Goal: Transaction & Acquisition: Register for event/course

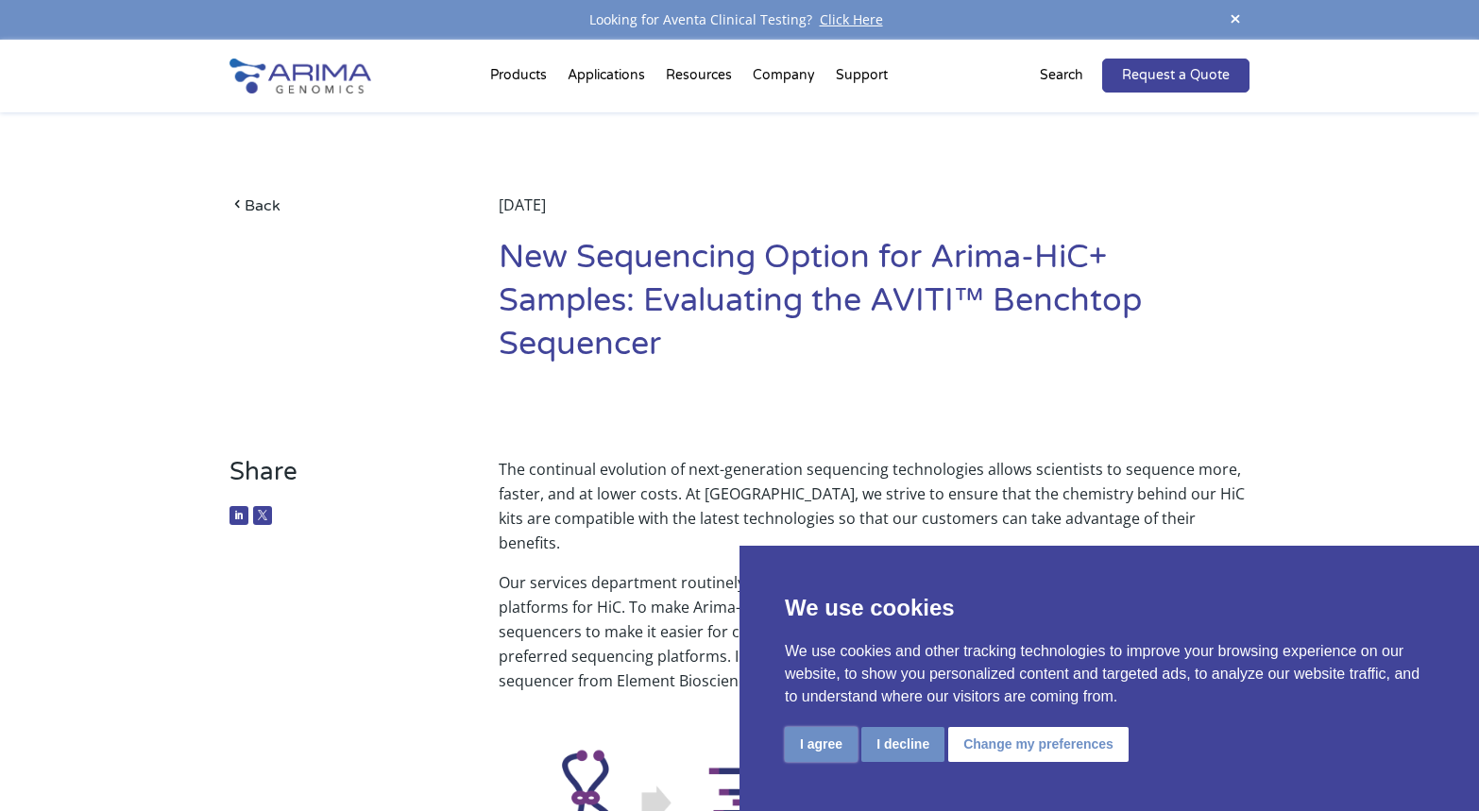
click at [821, 740] on button "I agree" at bounding box center [821, 744] width 73 height 35
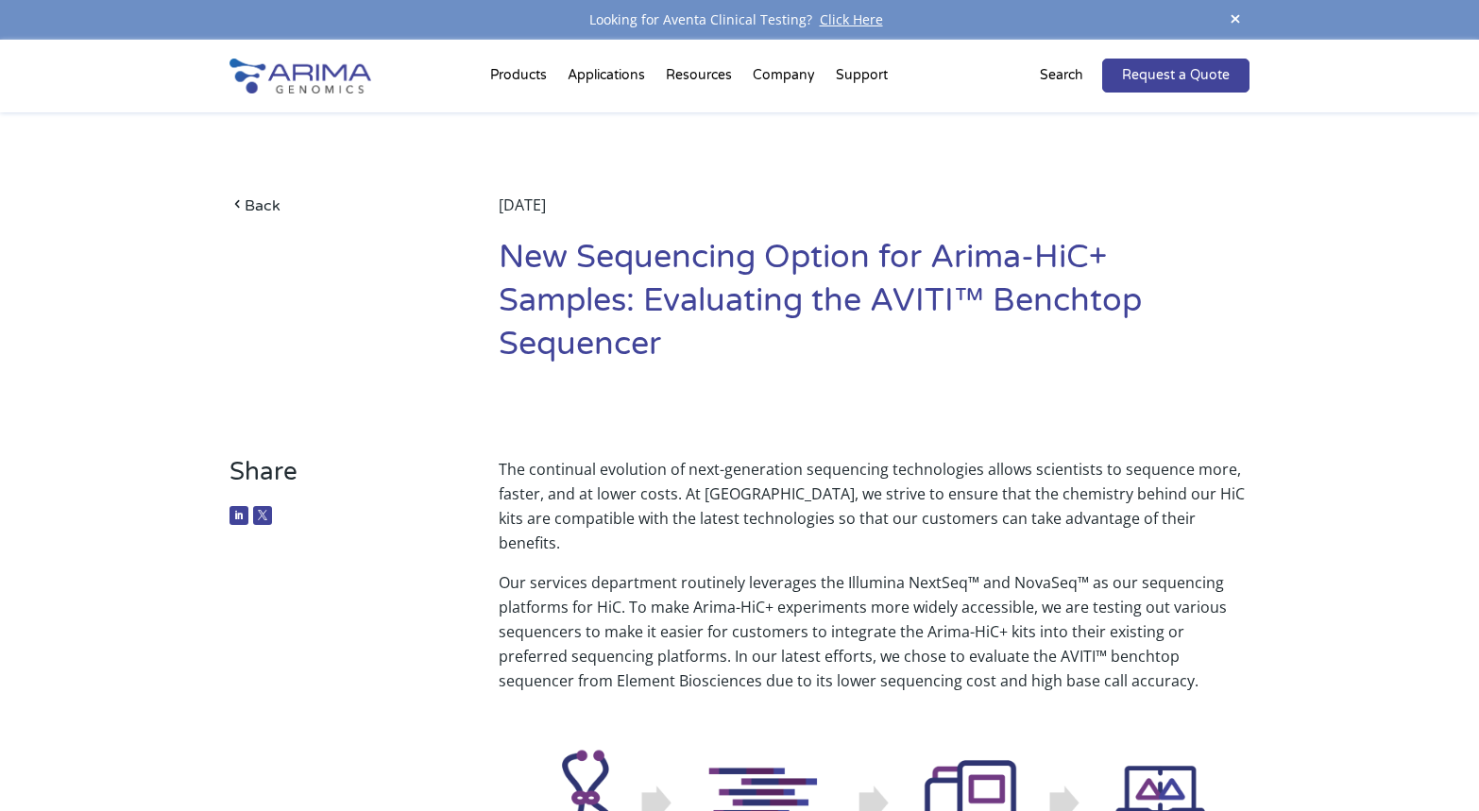
drag, startPoint x: 1023, startPoint y: 45, endPoint x: 993, endPoint y: 136, distance: 95.3
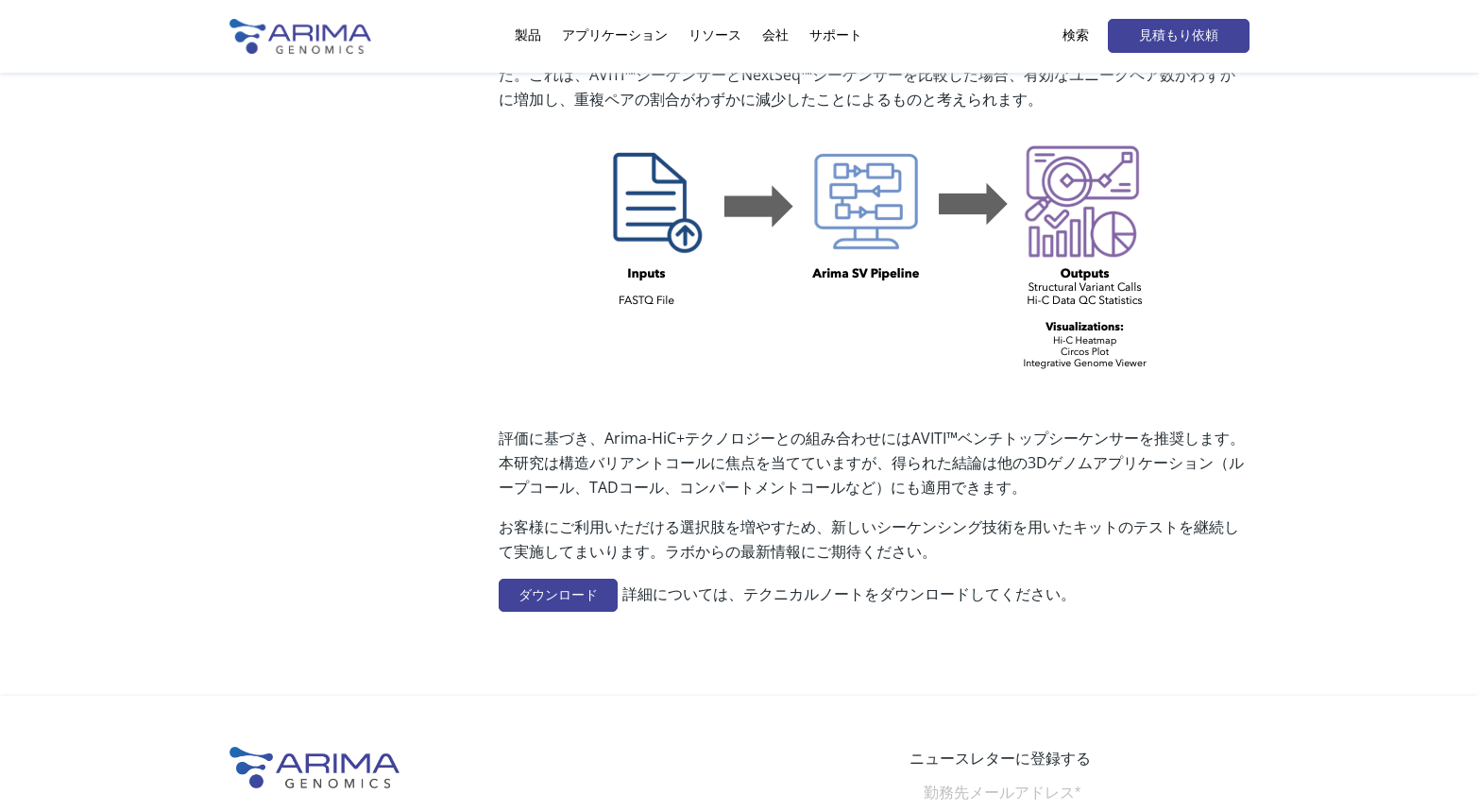
scroll to position [1586, 0]
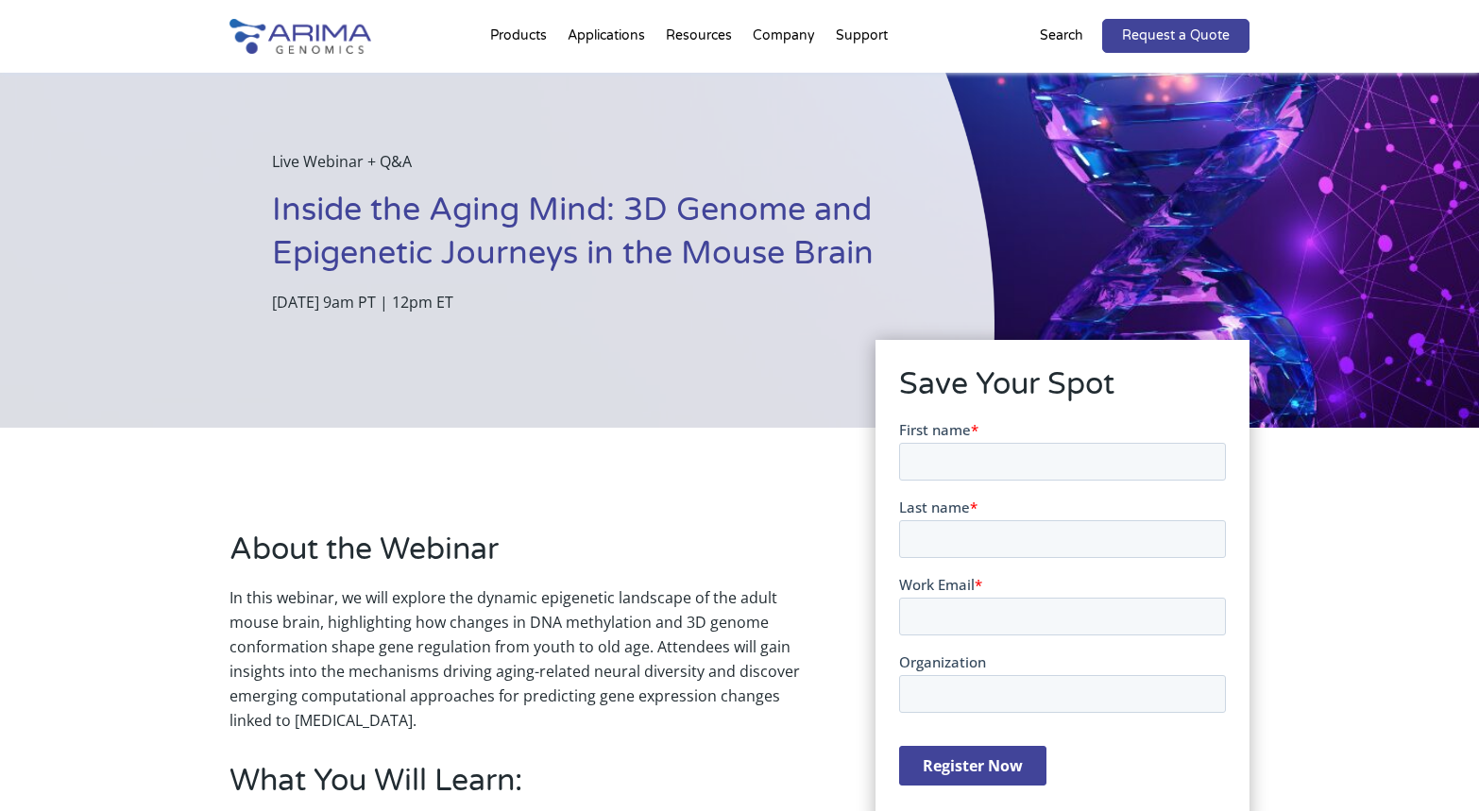
scroll to position [76, 0]
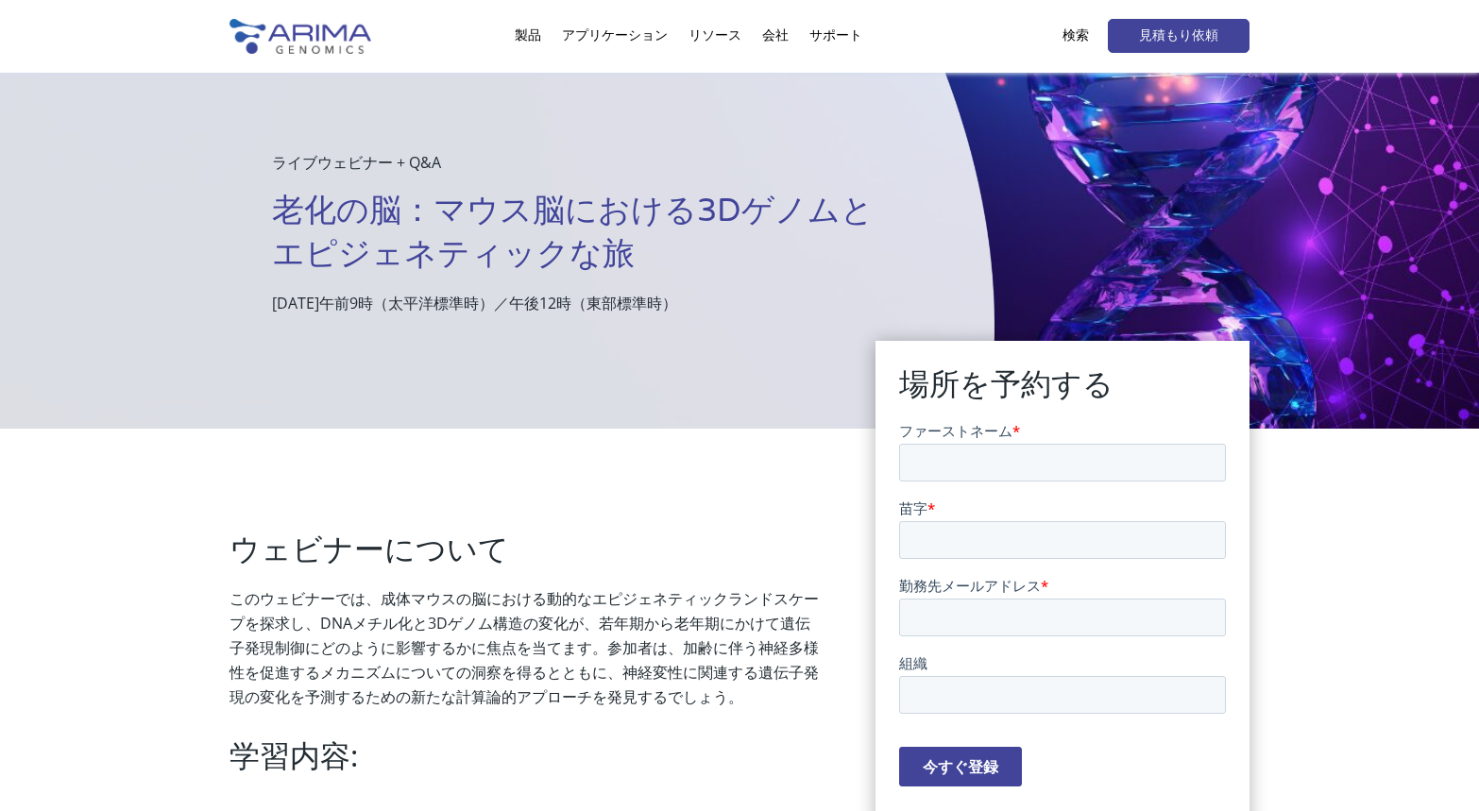
click at [1380, 467] on div "ウェビナーについて このウェビナーでは、成体マウスの脳における動的なエピジェネティックランドスケープを探求し、DNAメチル化と3Dゲノム構造の変化が、若年期か…" at bounding box center [739, 787] width 1479 height 717
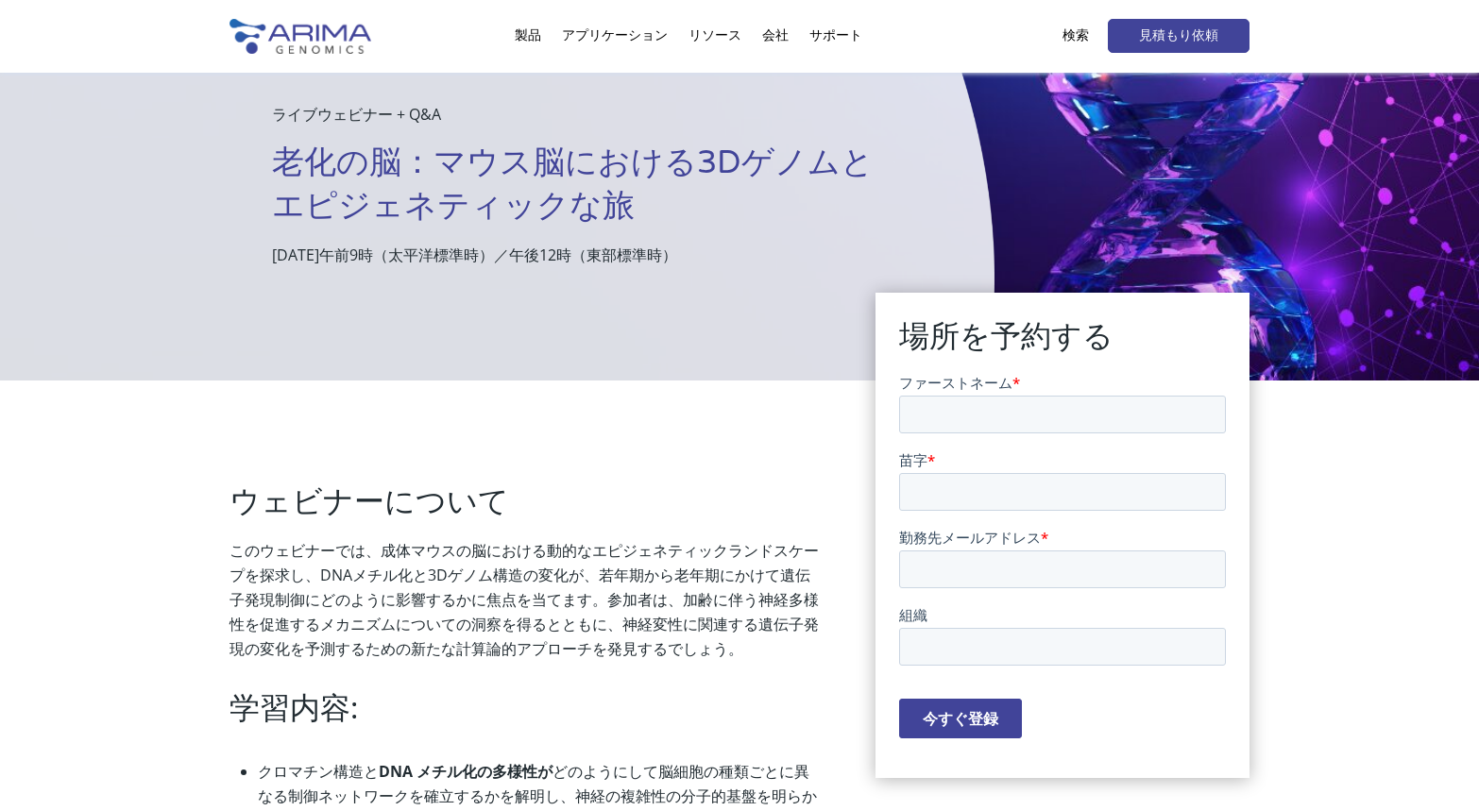
scroll to position [151, 0]
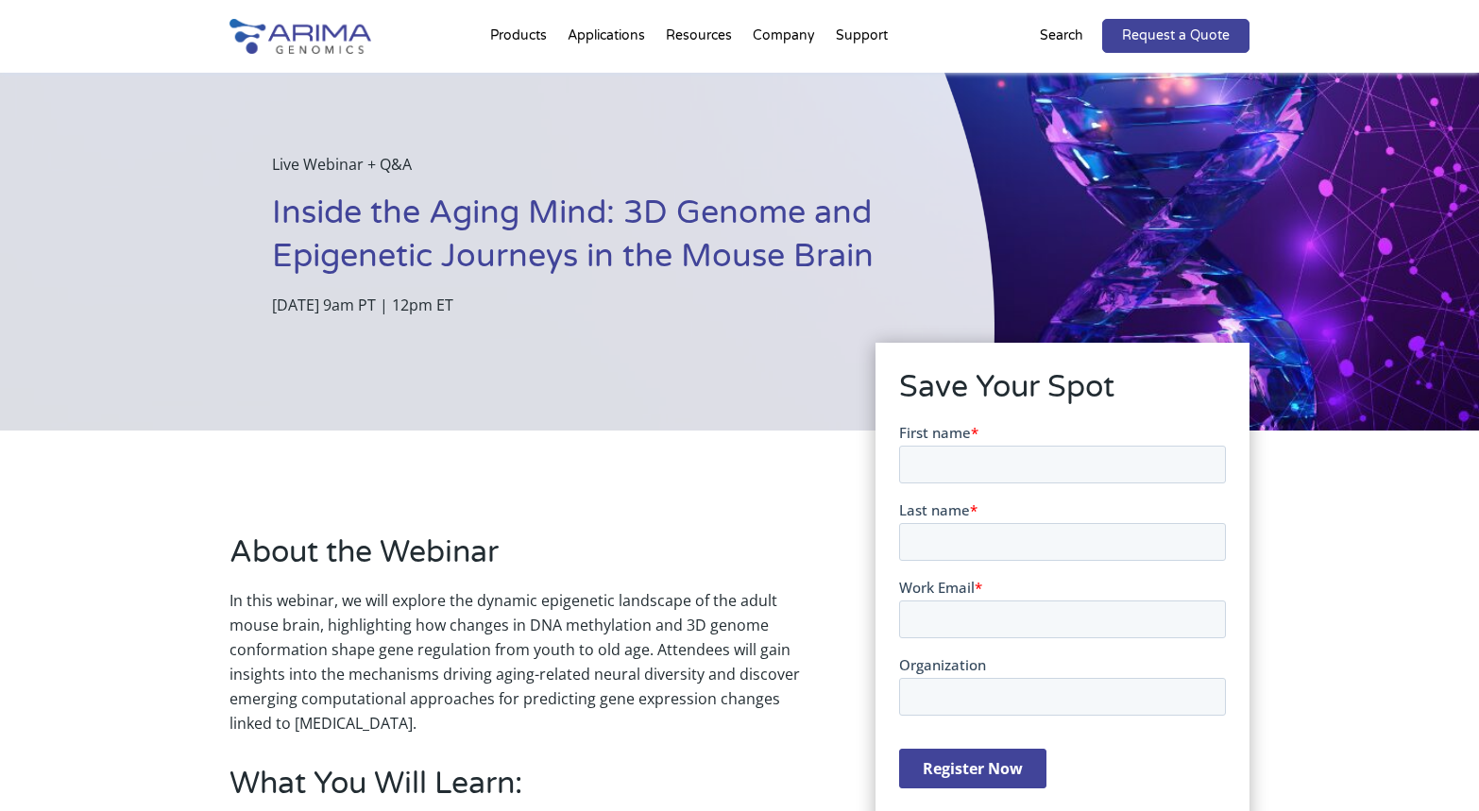
scroll to position [70, 0]
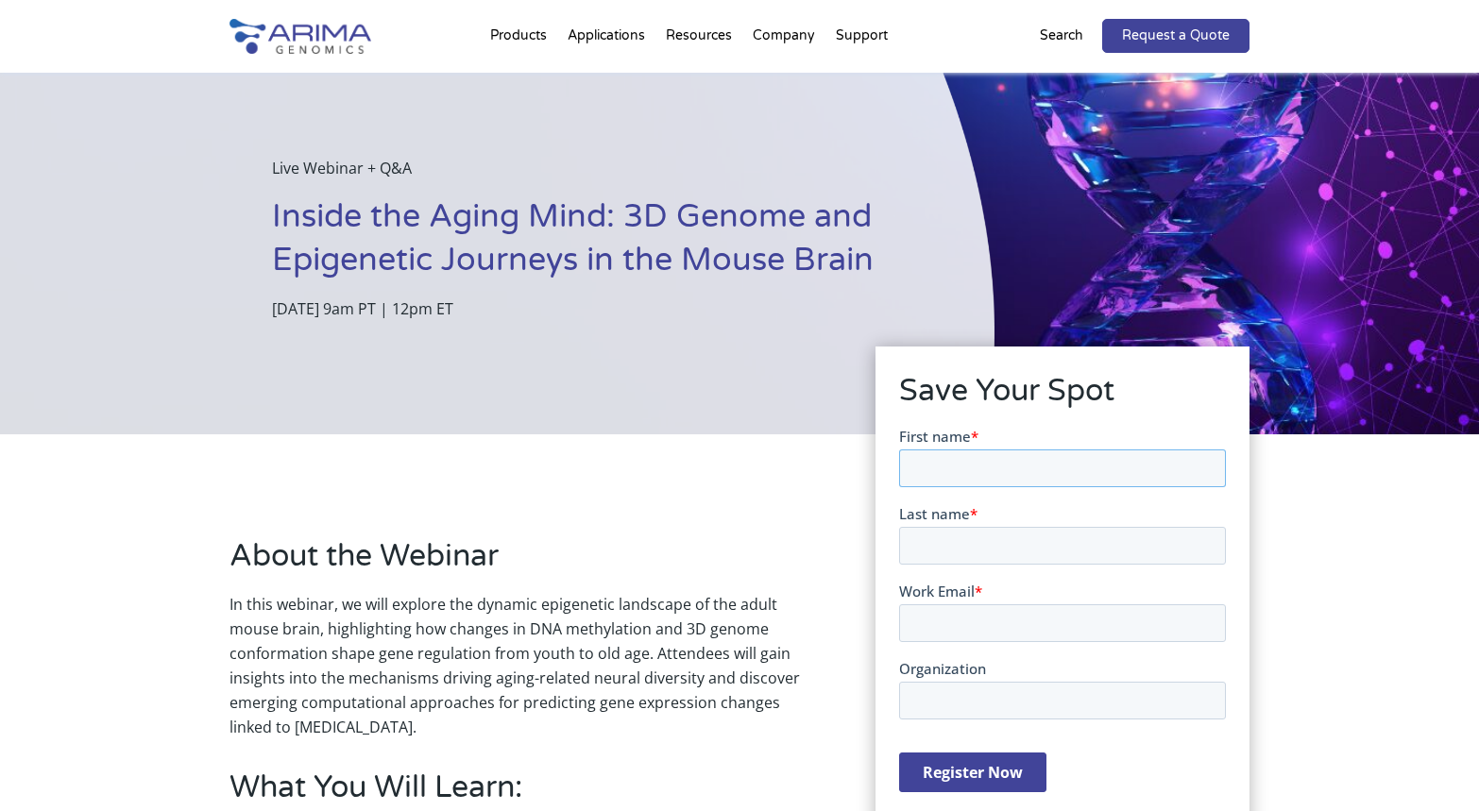
click at [942, 476] on input "First name *" at bounding box center [1061, 467] width 327 height 38
type input "Noriyasu"
click at [911, 546] on input "Last name *" at bounding box center [1061, 545] width 327 height 38
type input "Iwase"
click at [954, 620] on input "Work Email *" at bounding box center [1061, 622] width 327 height 38
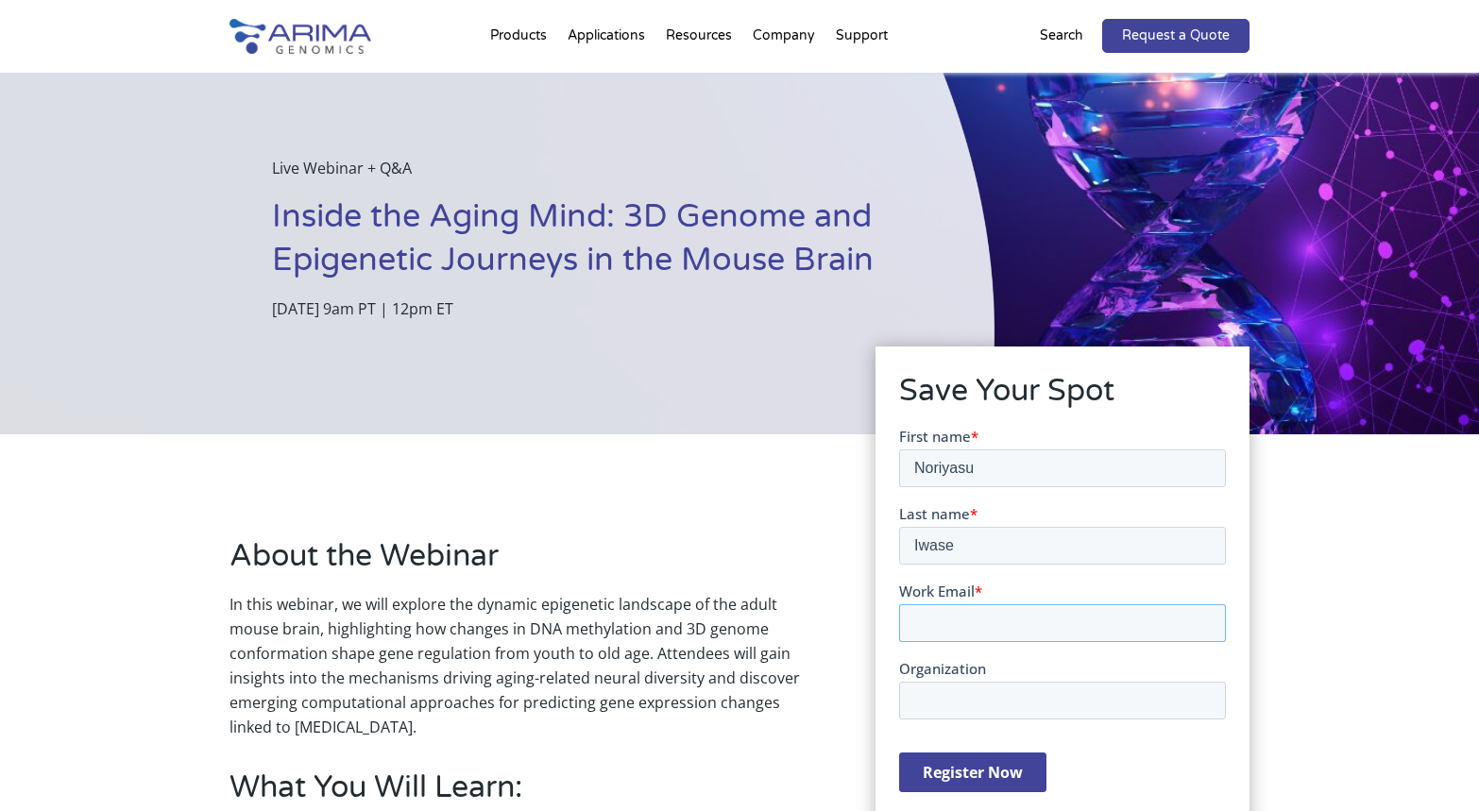
type input "n-iwase@scrum-net.co.jp"
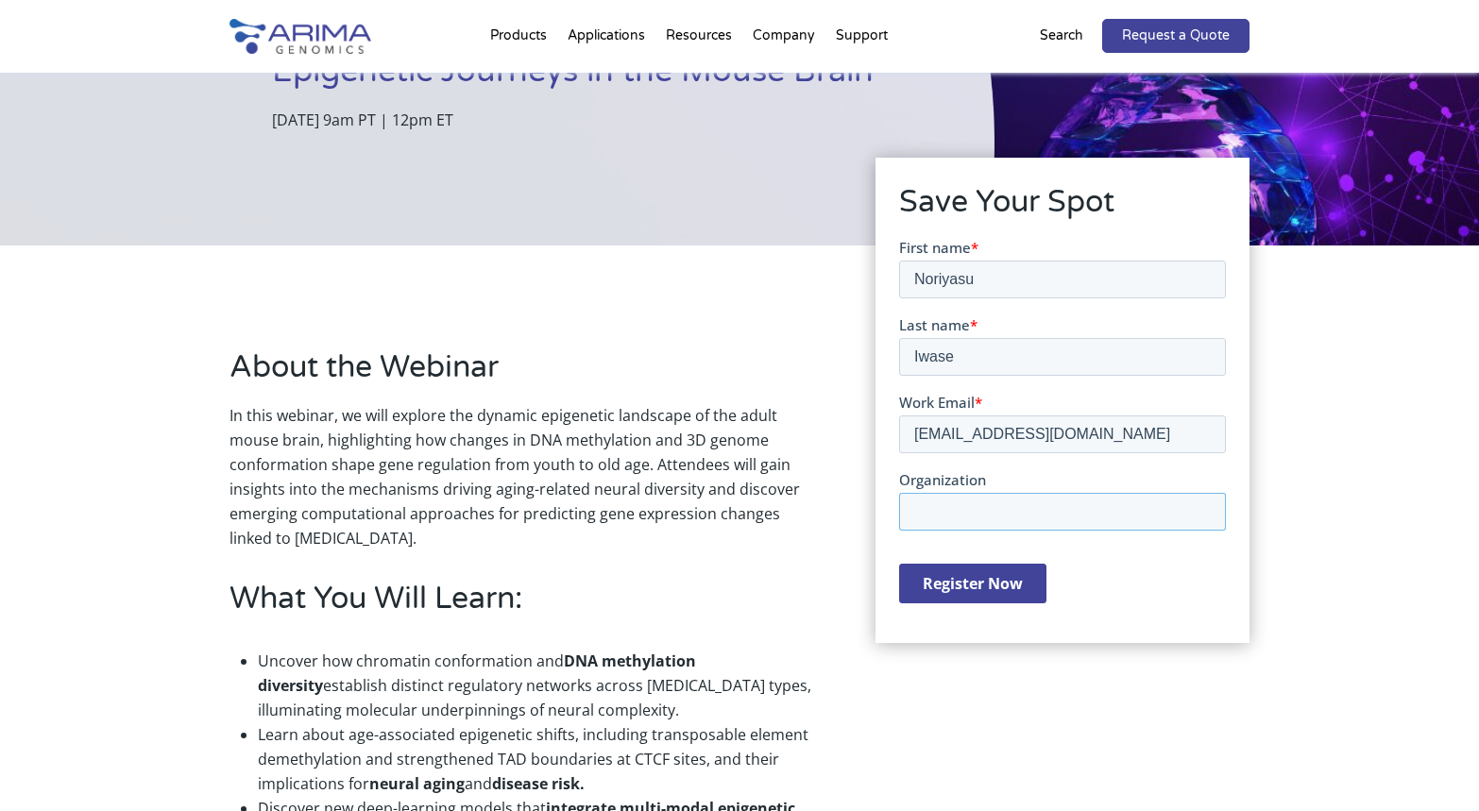
click at [938, 515] on input "Organization" at bounding box center [1061, 511] width 327 height 38
type input "Scrum Inc."
click at [965, 586] on input "Register Now" at bounding box center [971, 583] width 147 height 40
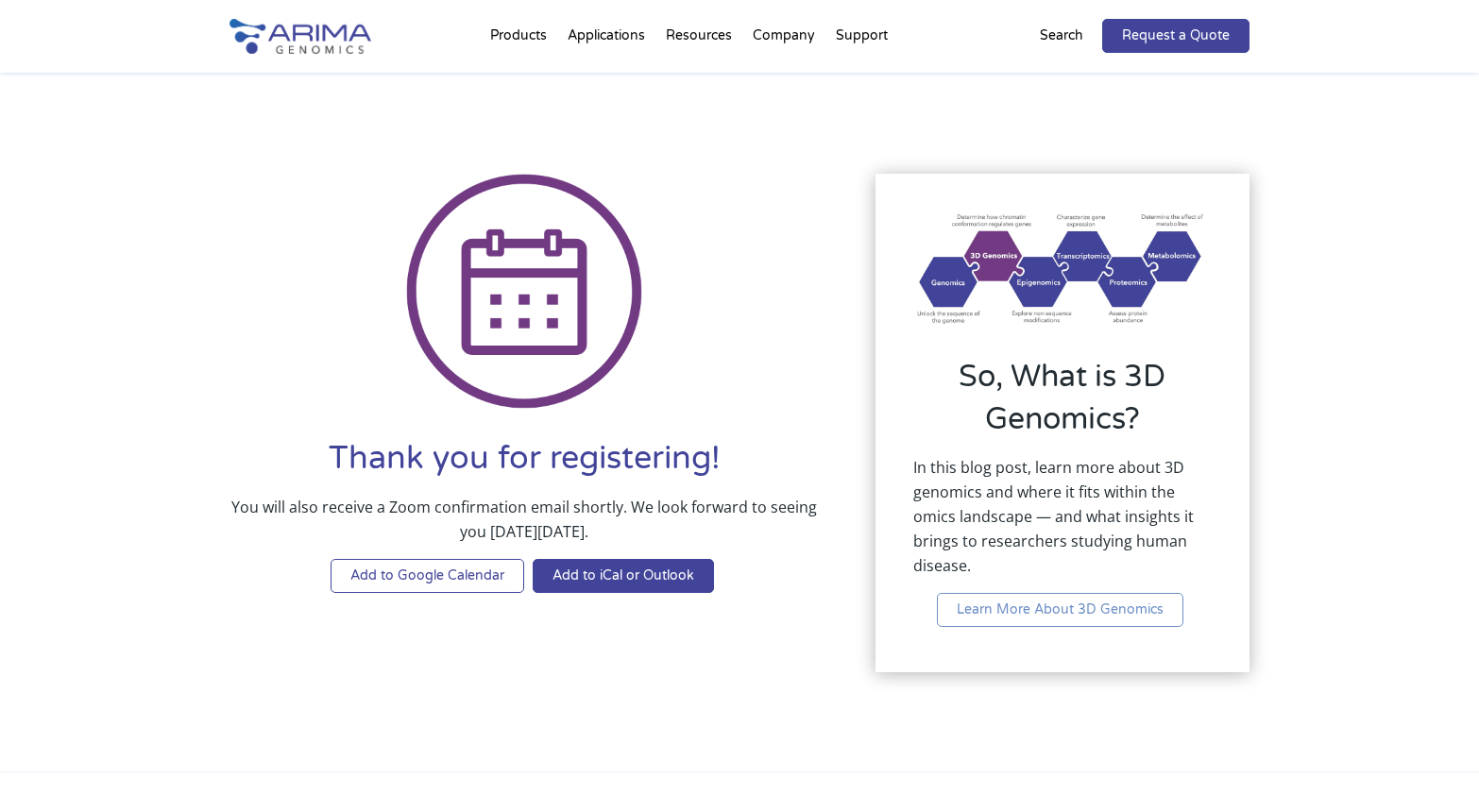
click at [436, 567] on link "Add to Google Calendar" at bounding box center [427, 576] width 194 height 34
click at [470, 575] on link "Add to Google Calendar" at bounding box center [427, 576] width 194 height 34
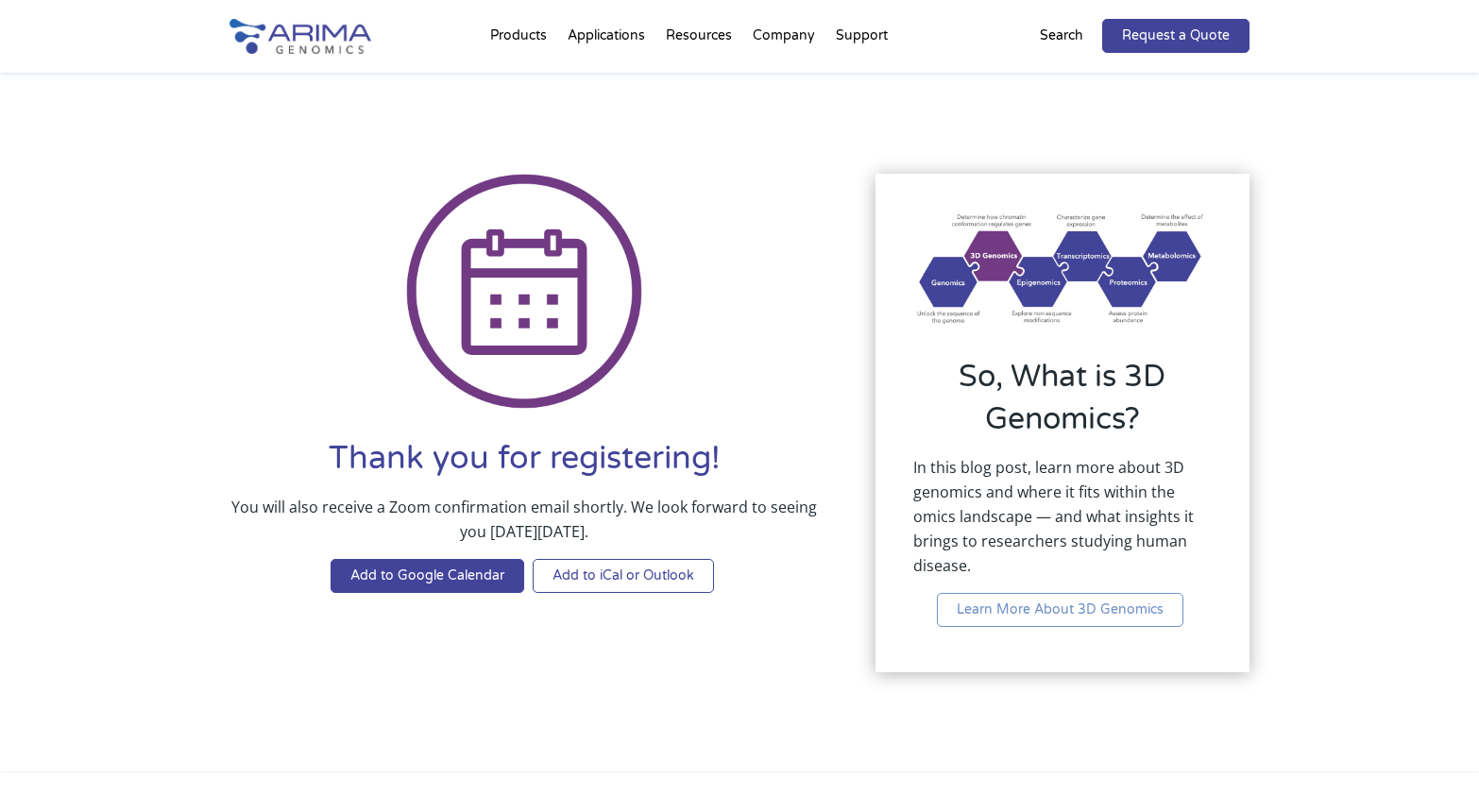
click at [618, 577] on link "Add to iCal or Outlook" at bounding box center [623, 576] width 181 height 34
click at [628, 583] on link "Add to iCal or Outlook" at bounding box center [623, 576] width 181 height 34
